Goal: Find specific page/section: Find specific page/section

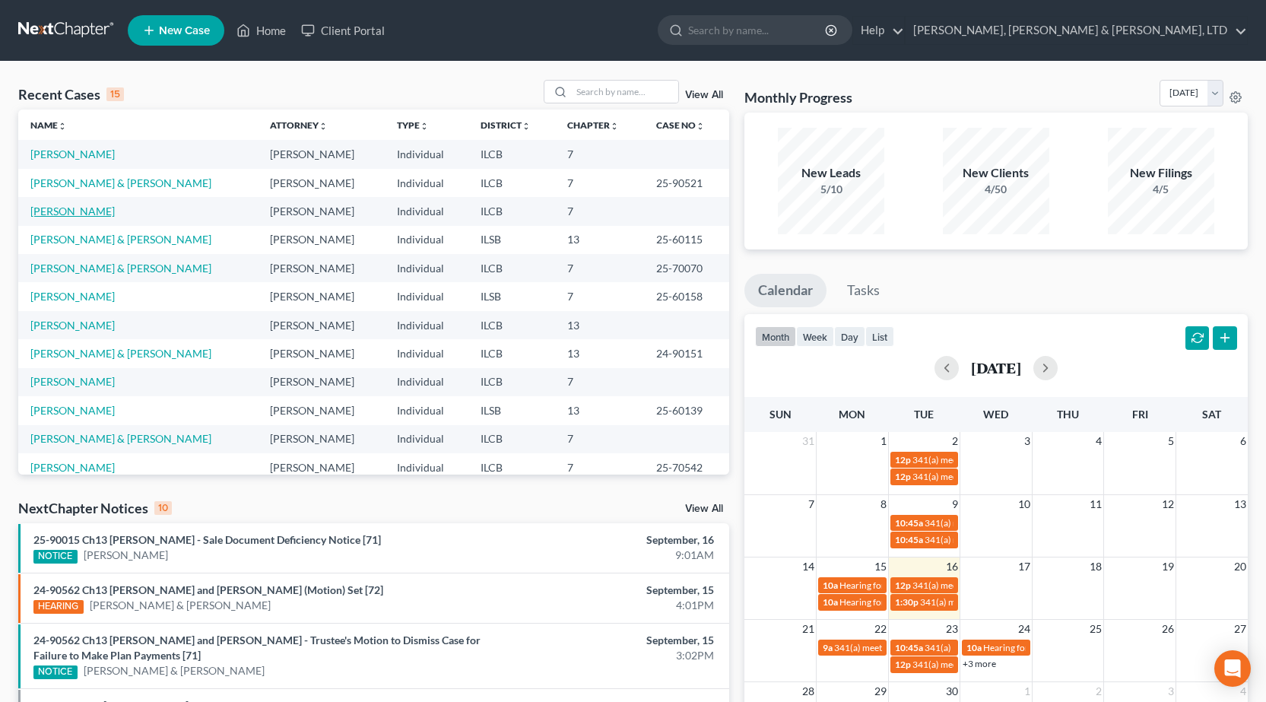
click at [46, 212] on link "[PERSON_NAME]" at bounding box center [72, 211] width 84 height 13
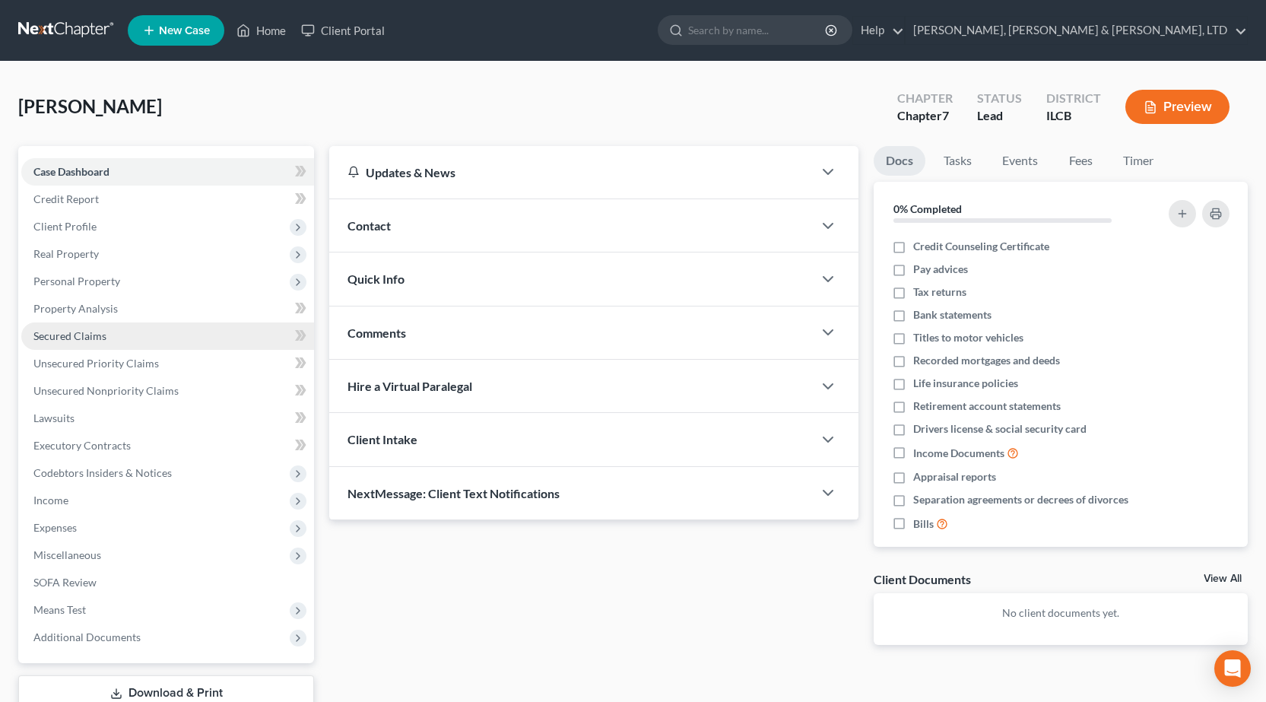
click at [71, 327] on link "Secured Claims" at bounding box center [167, 335] width 293 height 27
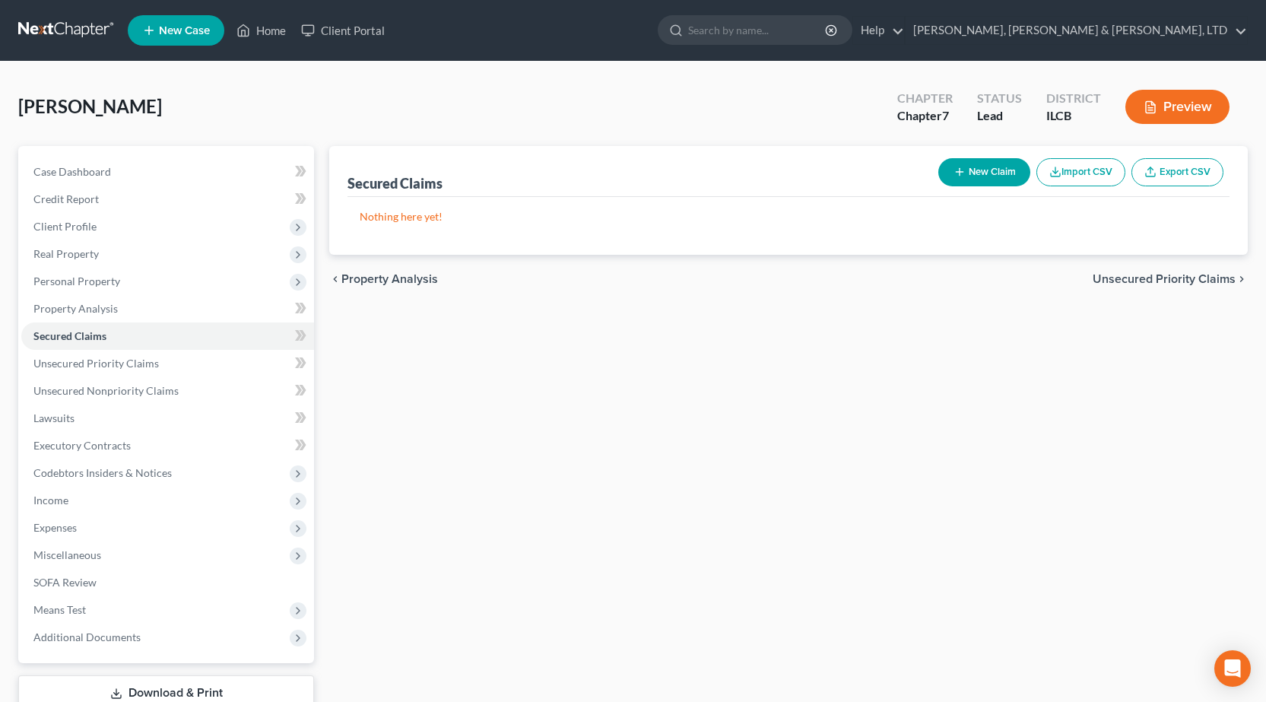
click at [57, 30] on link at bounding box center [66, 30] width 97 height 27
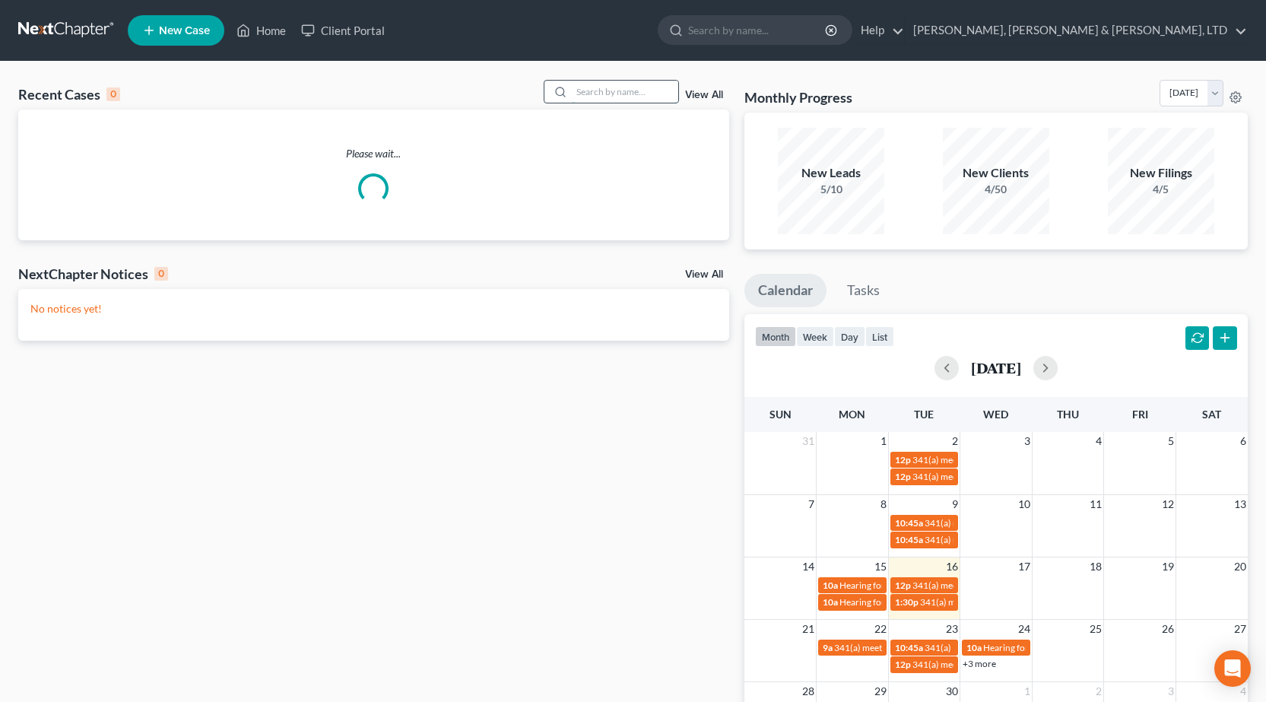
click at [629, 89] on input "search" at bounding box center [625, 92] width 106 height 22
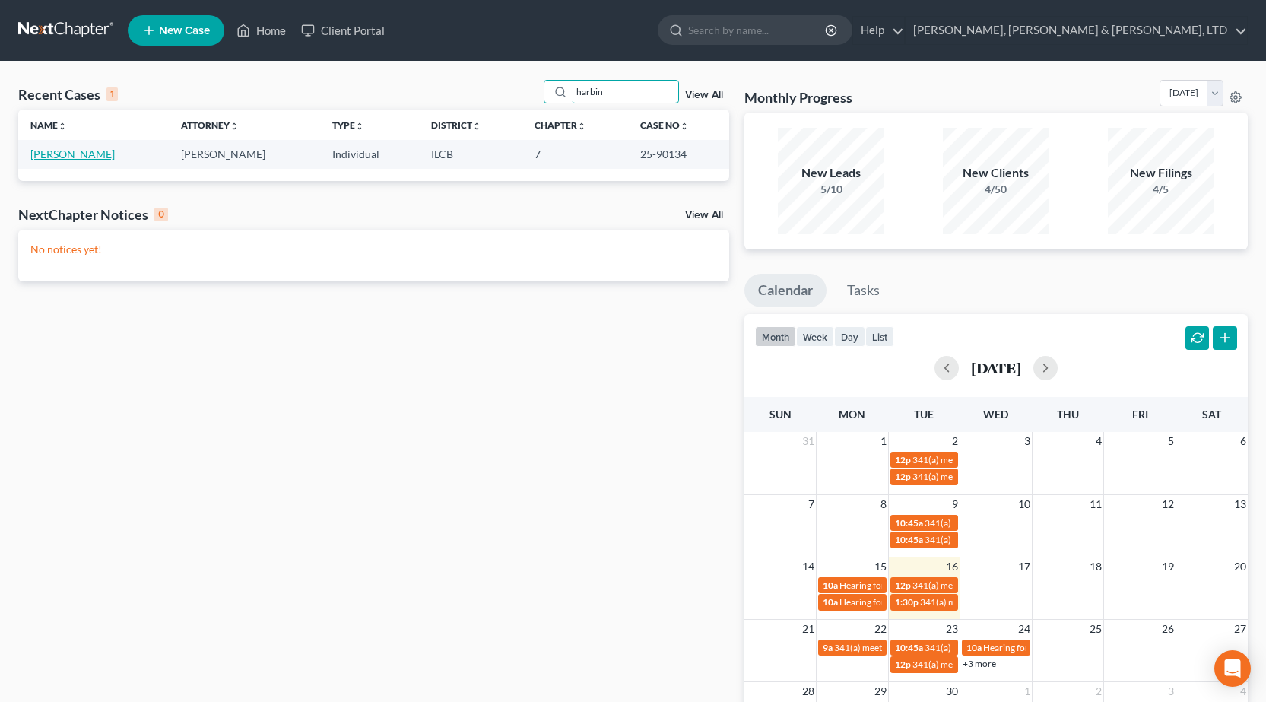
type input "harbin"
click at [51, 154] on link "Harbin, Ashley" at bounding box center [72, 154] width 84 height 13
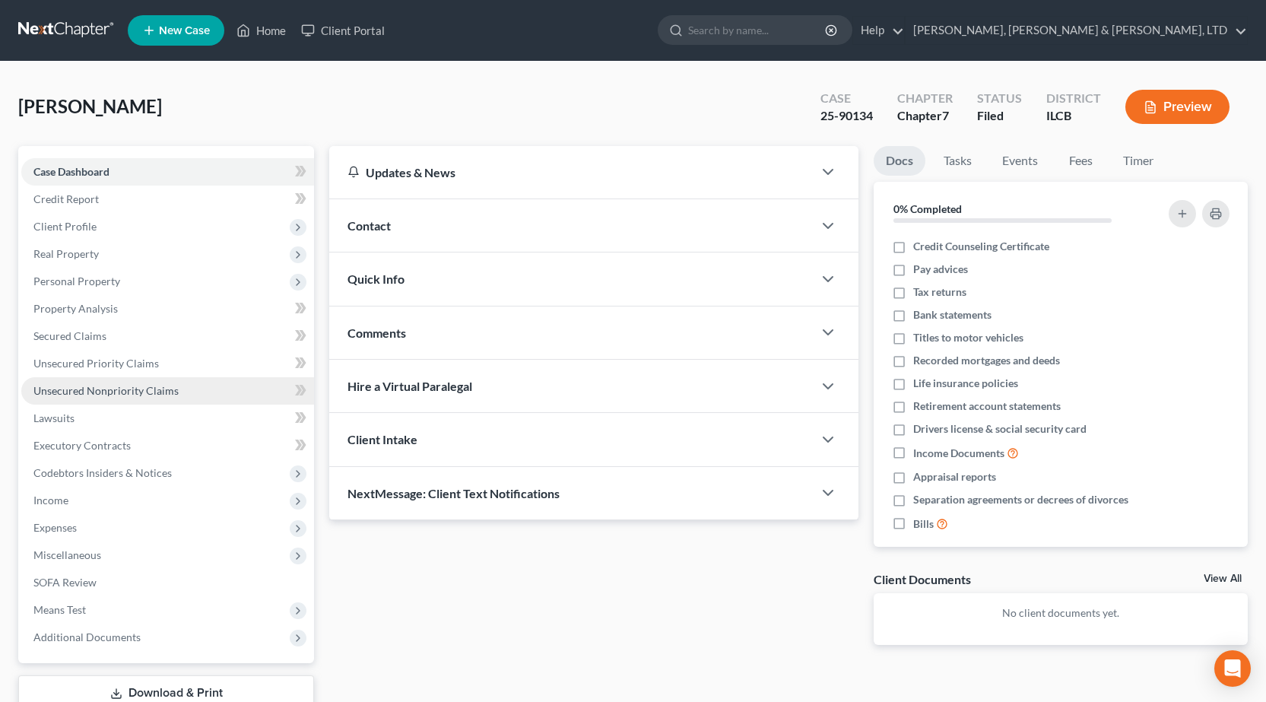
click at [103, 395] on span "Unsecured Nonpriority Claims" at bounding box center [105, 390] width 145 height 13
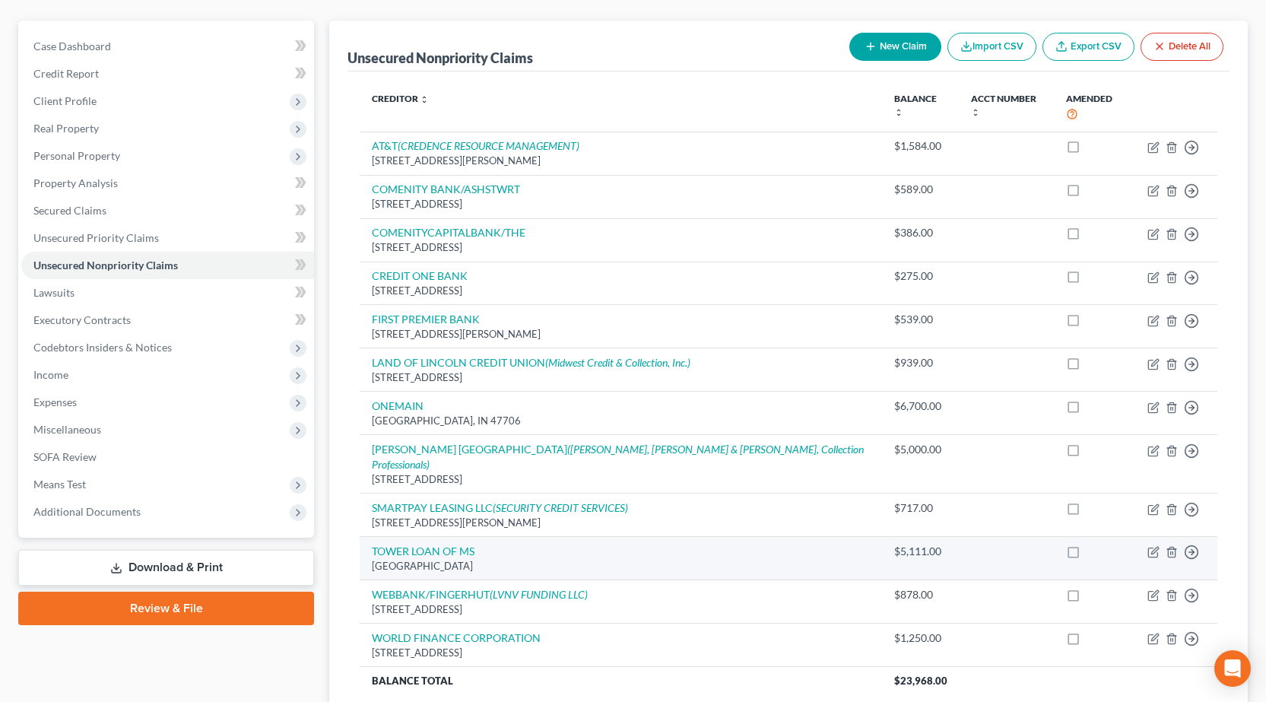
scroll to position [152, 0]
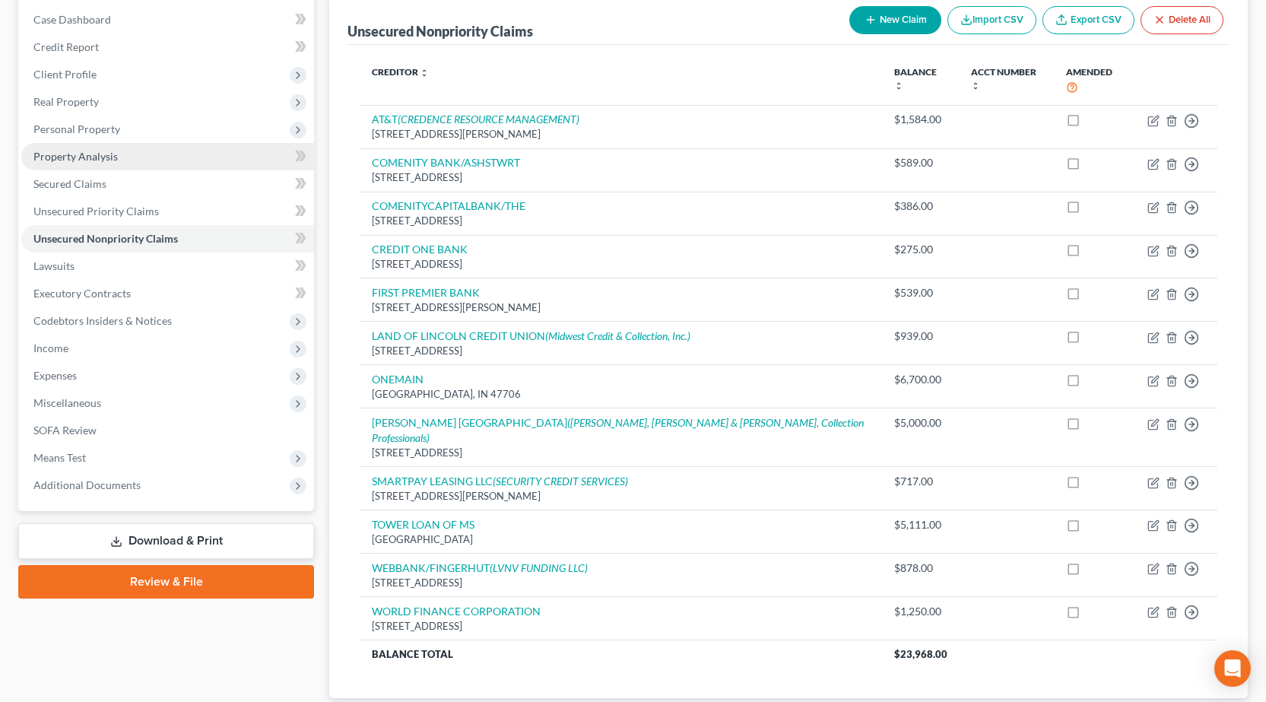
click at [86, 161] on span "Property Analysis" at bounding box center [75, 156] width 84 height 13
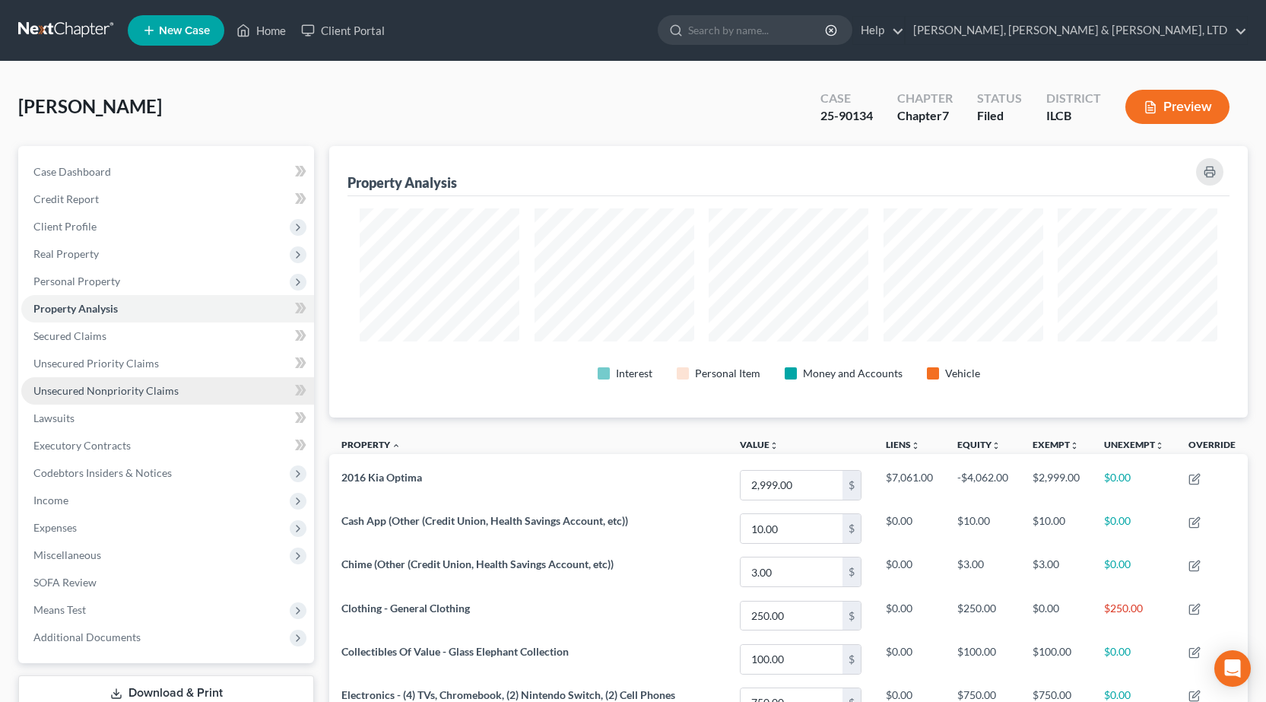
click at [78, 398] on link "Unsecured Nonpriority Claims" at bounding box center [167, 390] width 293 height 27
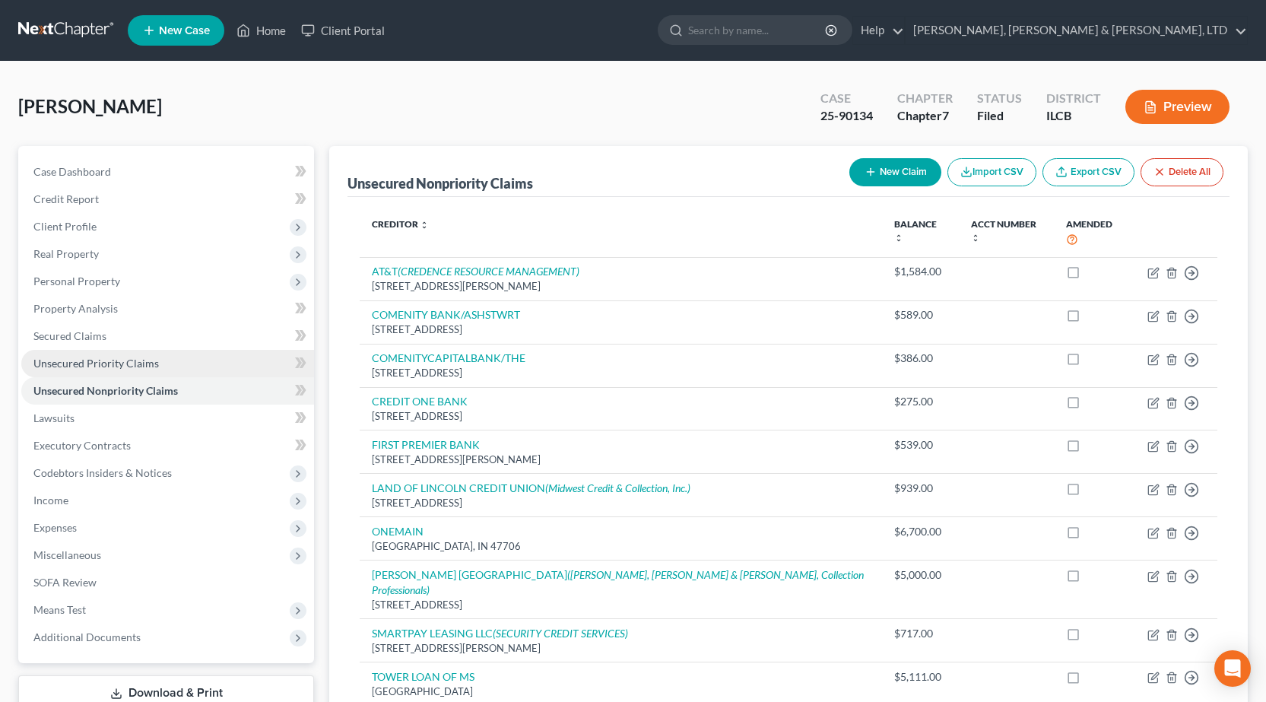
click at [81, 363] on span "Unsecured Priority Claims" at bounding box center [95, 363] width 125 height 13
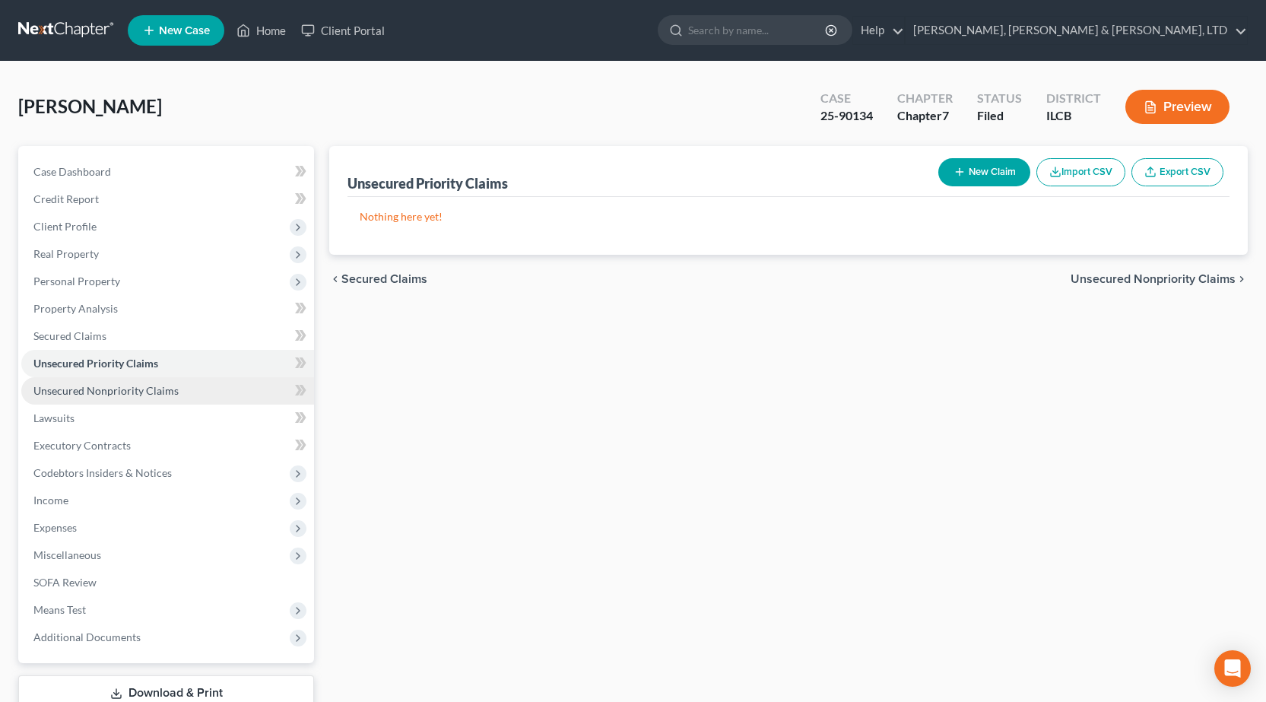
click at [74, 389] on span "Unsecured Nonpriority Claims" at bounding box center [105, 390] width 145 height 13
